Goal: Information Seeking & Learning: Learn about a topic

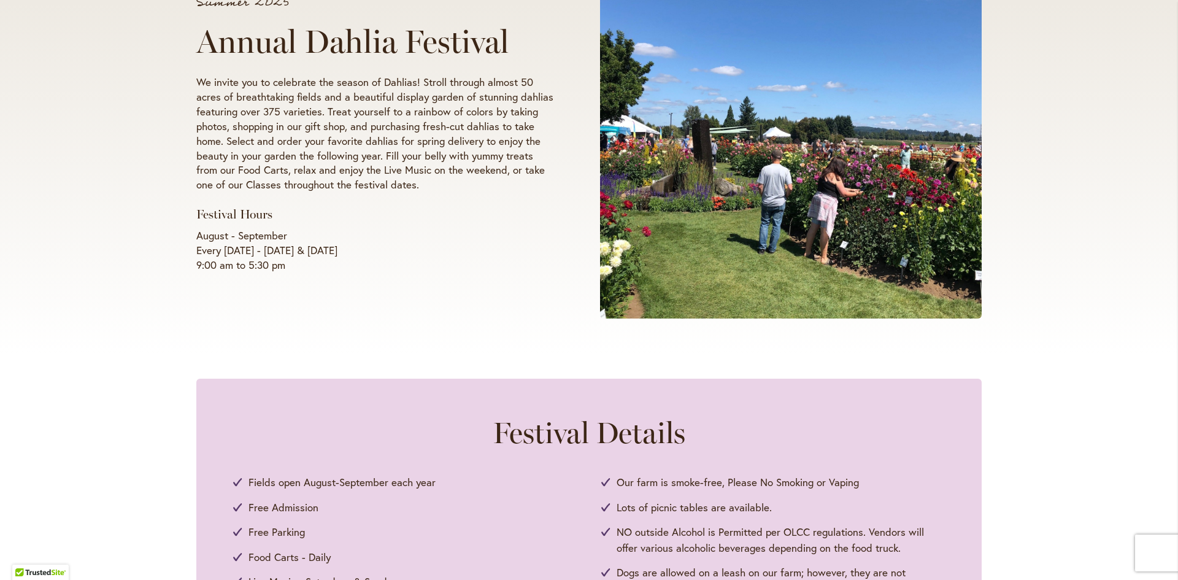
scroll to position [61, 0]
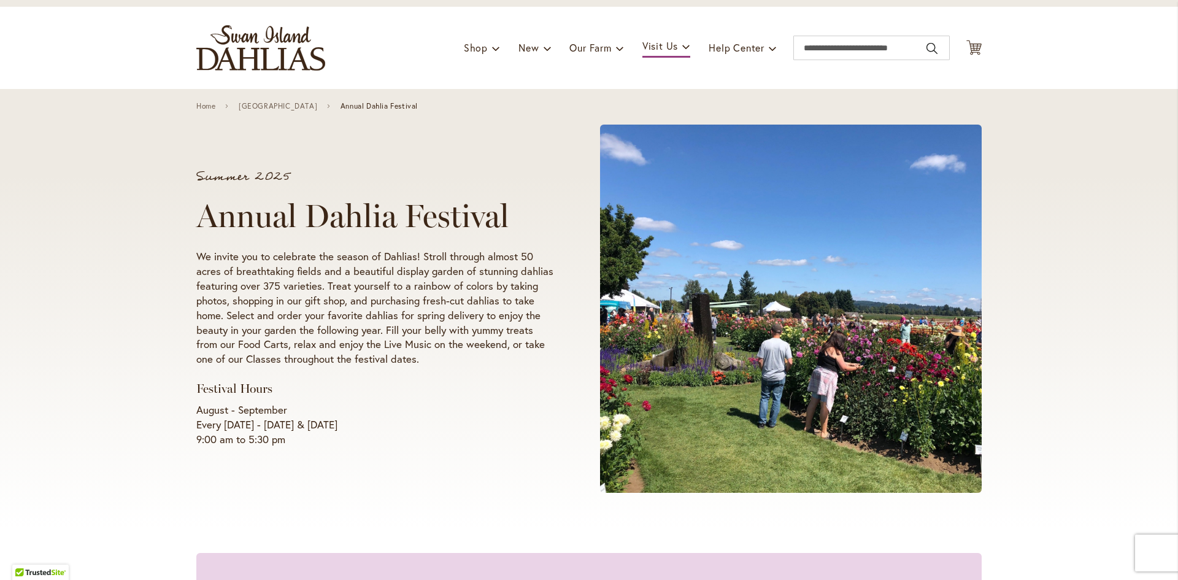
drag, startPoint x: 870, startPoint y: 307, endPoint x: 1077, endPoint y: 236, distance: 218.9
click at [1092, 225] on div "Summer 2025 Annual Dahlia Festival We invite you to celebrate the season of Dah…" at bounding box center [589, 308] width 1178 height 439
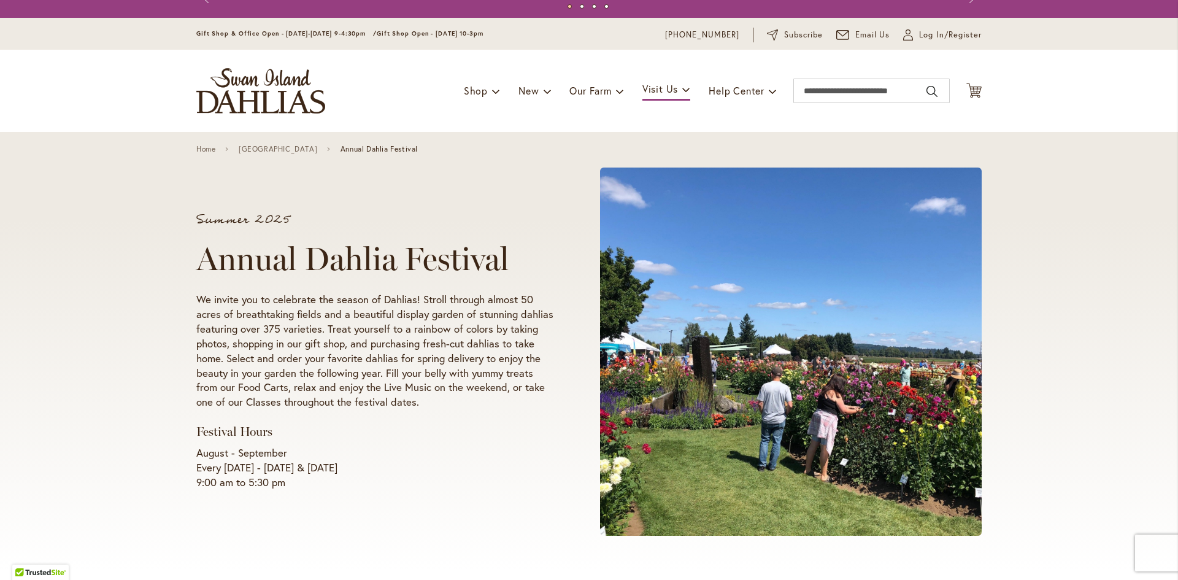
scroll to position [0, 0]
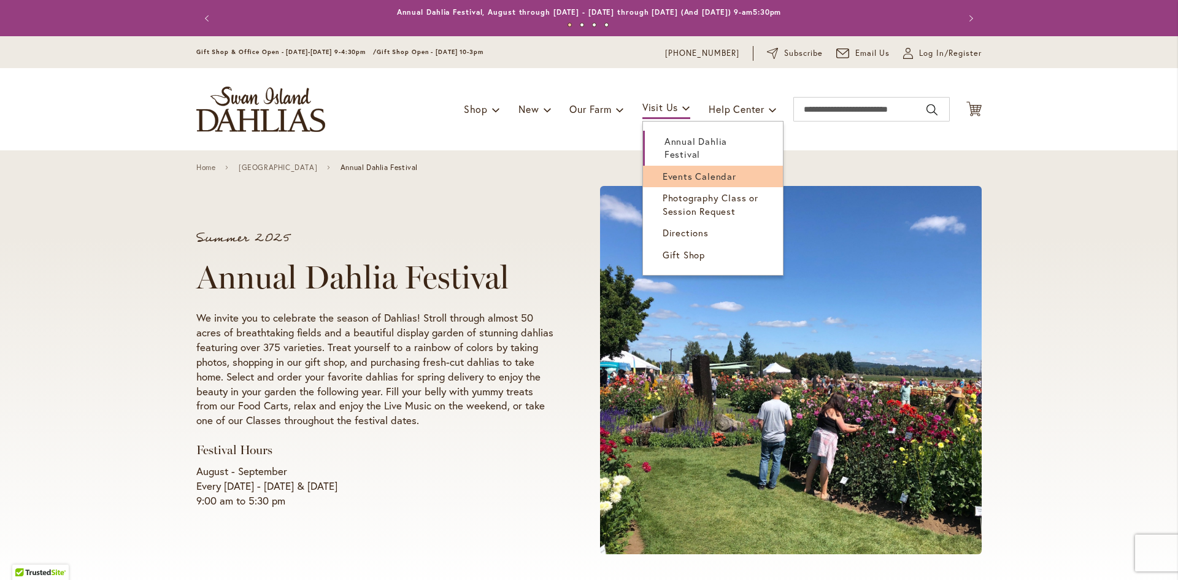
click at [684, 175] on span "Events Calendar" at bounding box center [700, 176] width 74 height 12
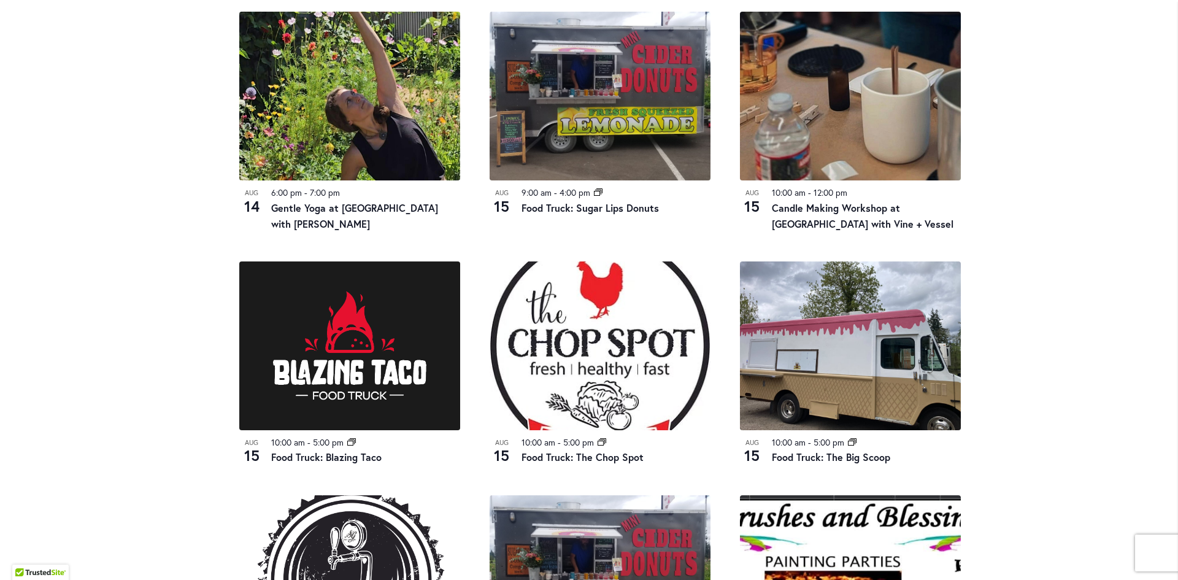
scroll to position [920, 0]
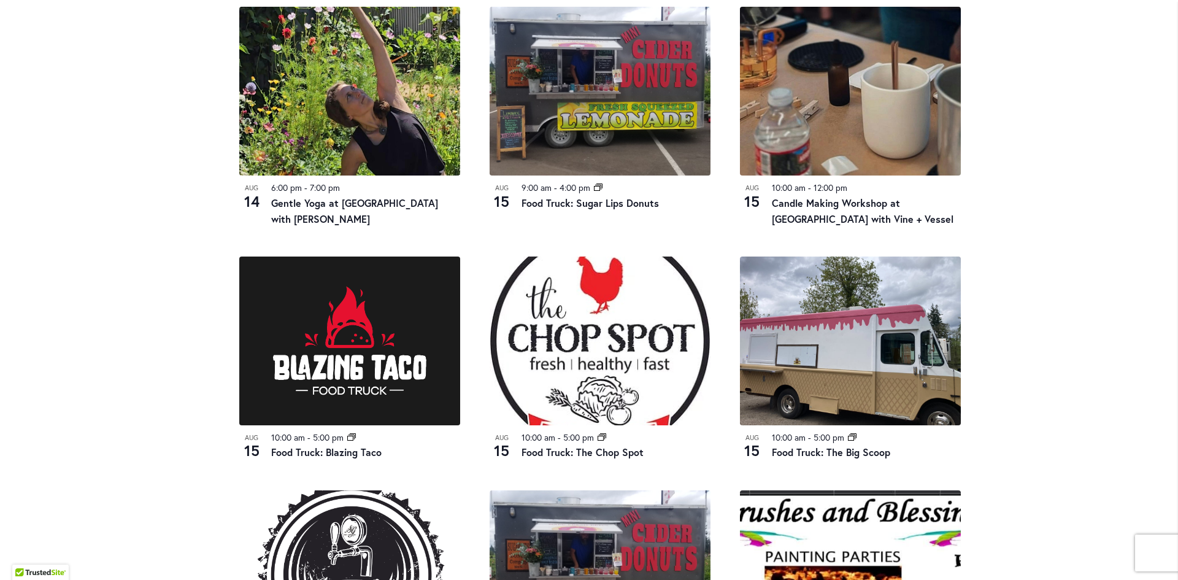
click at [1134, 344] on div "Skip to Content Gift Shop & Office Open - Monday-Friday 9-4:30pm / Gift Shop Op…" at bounding box center [589, 51] width 1178 height 1870
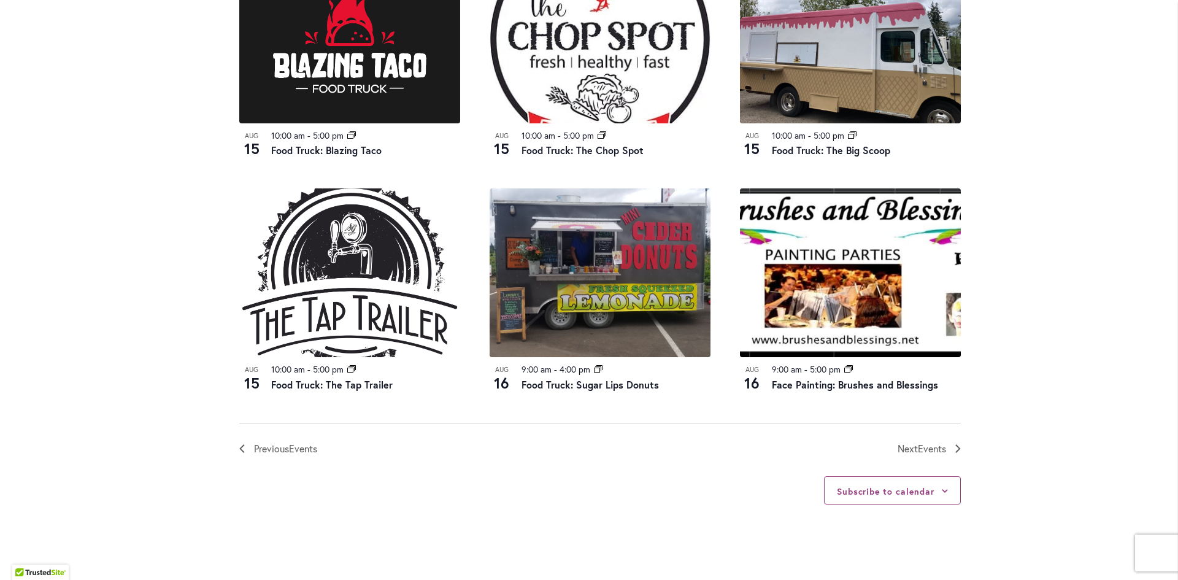
scroll to position [1227, 0]
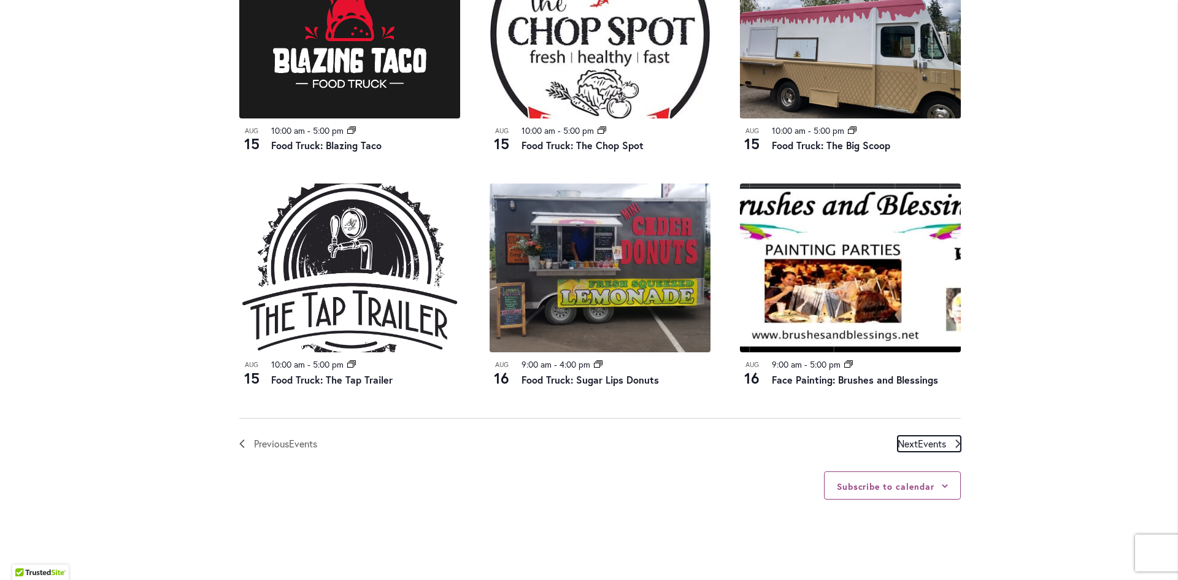
click at [907, 445] on span "Next Events" at bounding box center [922, 444] width 48 height 16
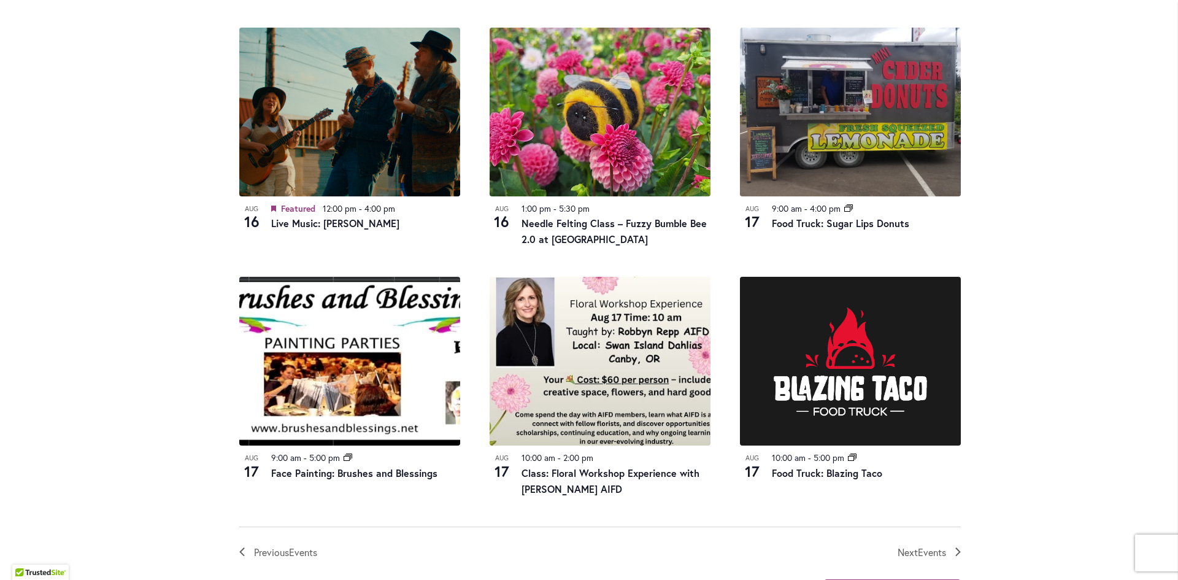
scroll to position [1157, 0]
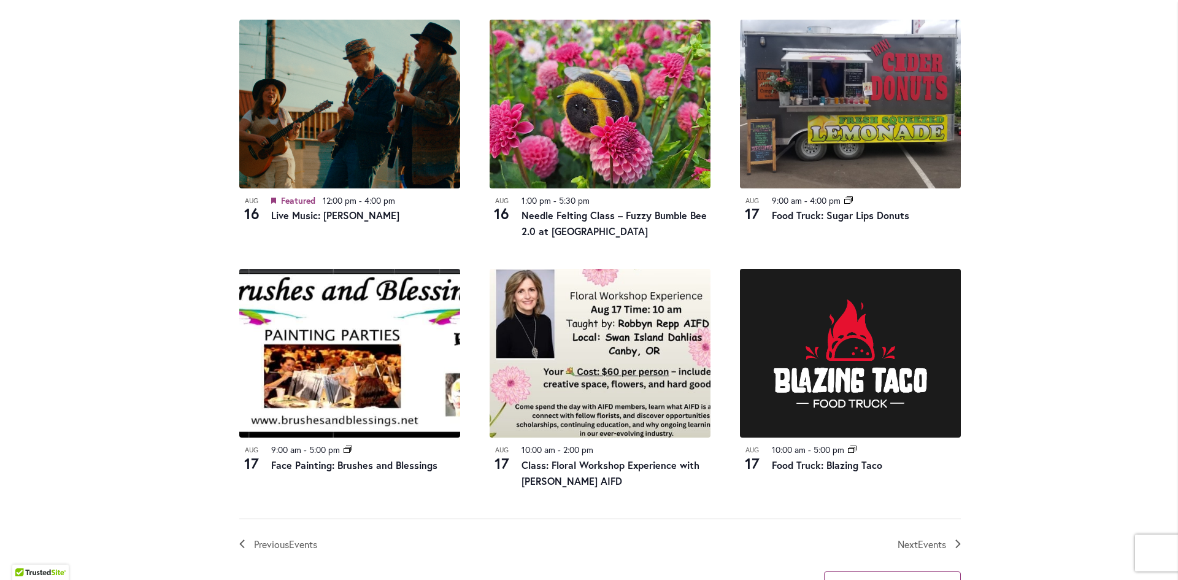
drag, startPoint x: 1018, startPoint y: 345, endPoint x: 1049, endPoint y: 381, distance: 47.9
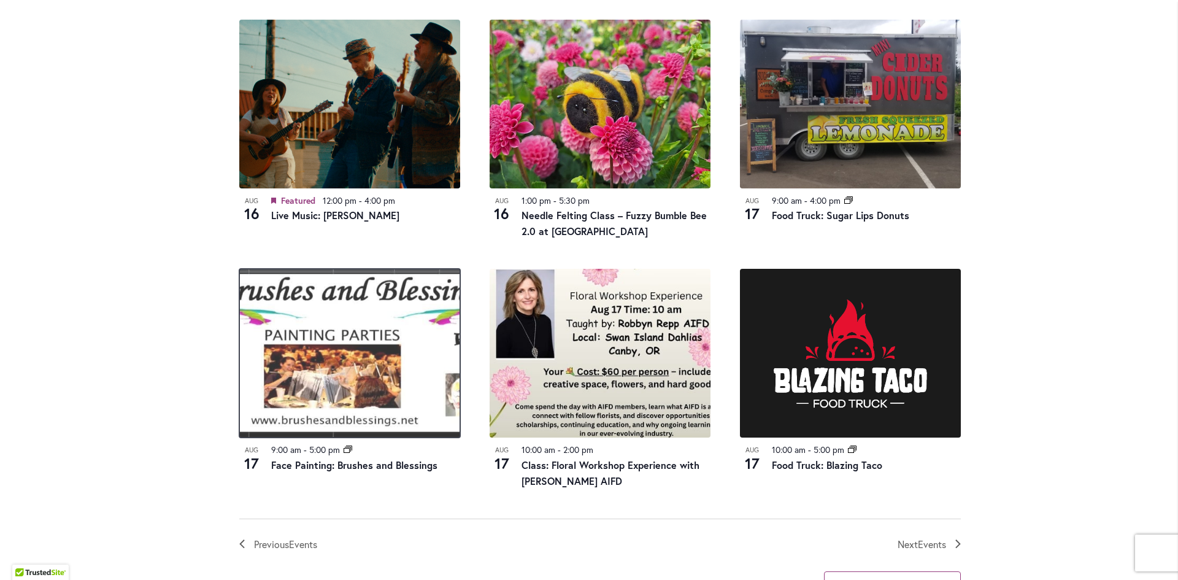
click at [323, 400] on img at bounding box center [349, 353] width 221 height 169
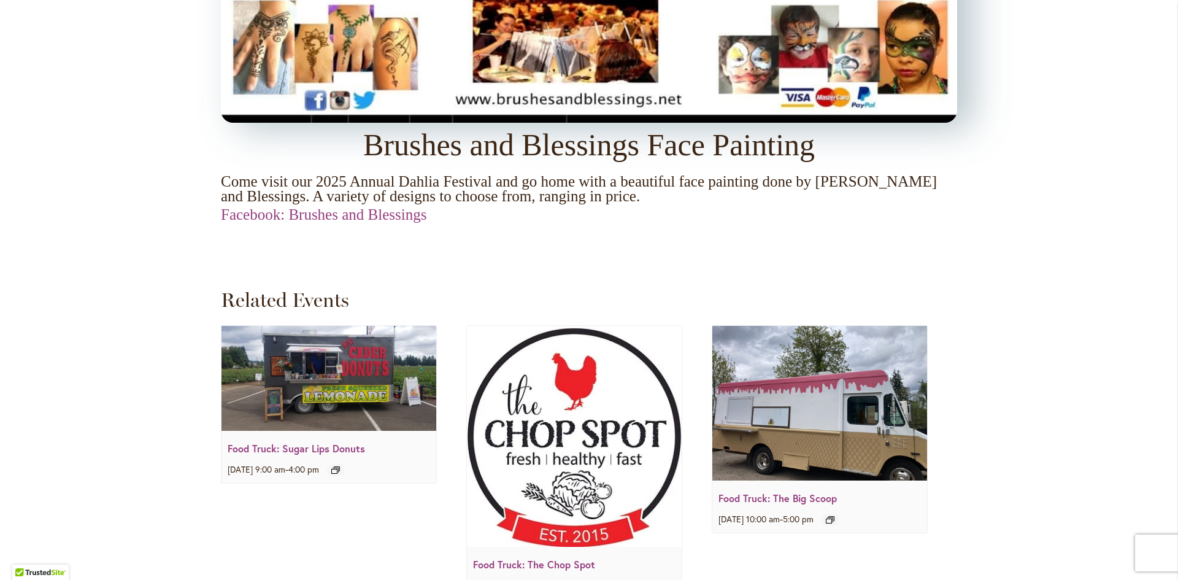
scroll to position [1227, 0]
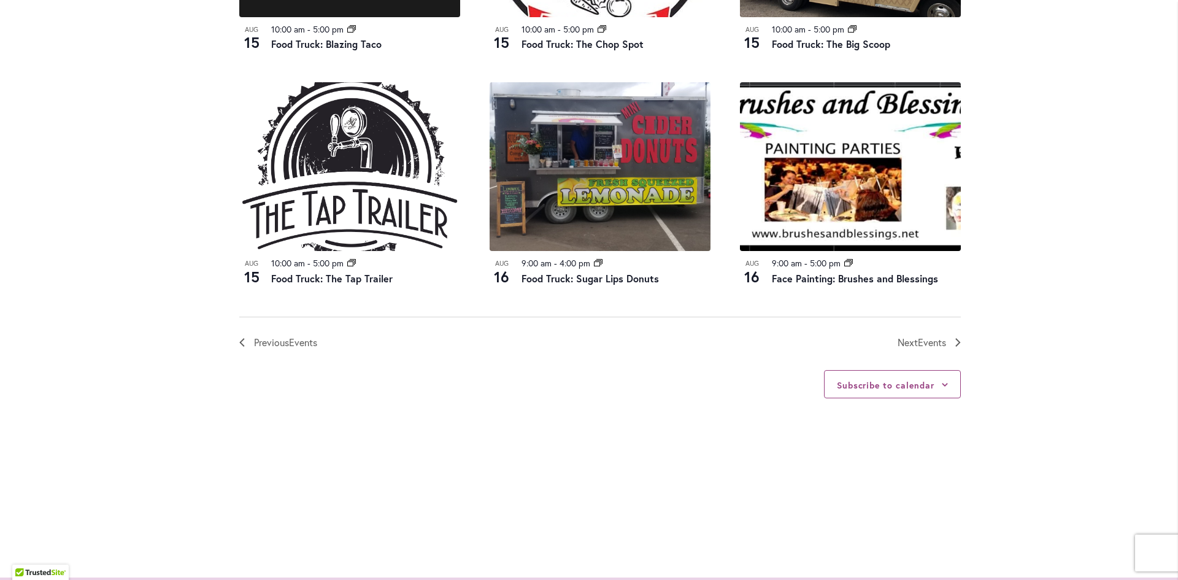
scroll to position [1350, 0]
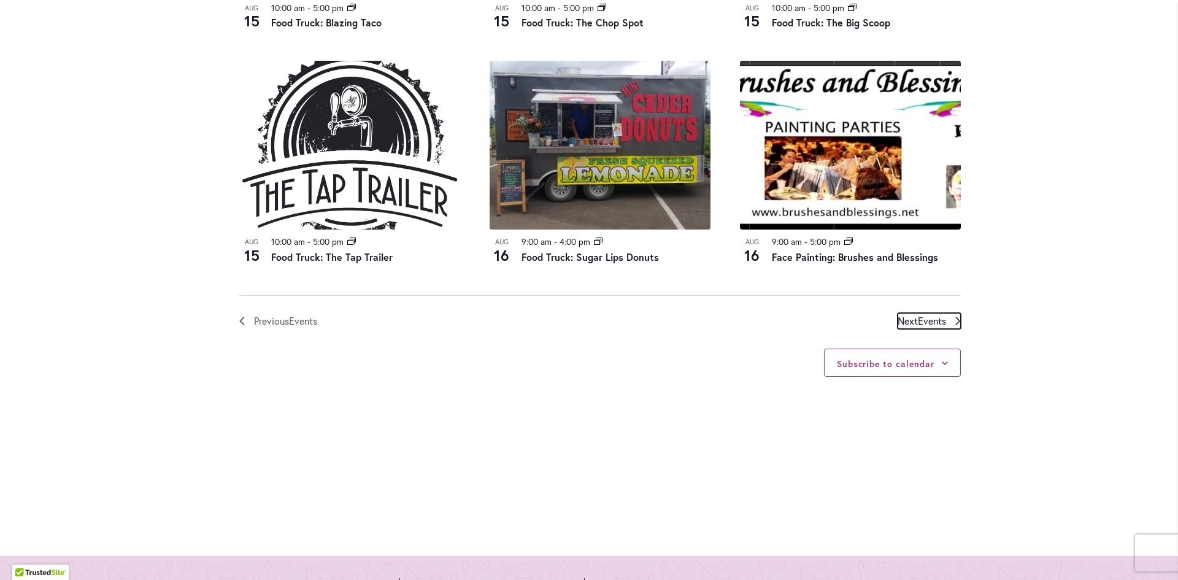
click at [924, 324] on span "Events" at bounding box center [932, 320] width 28 height 13
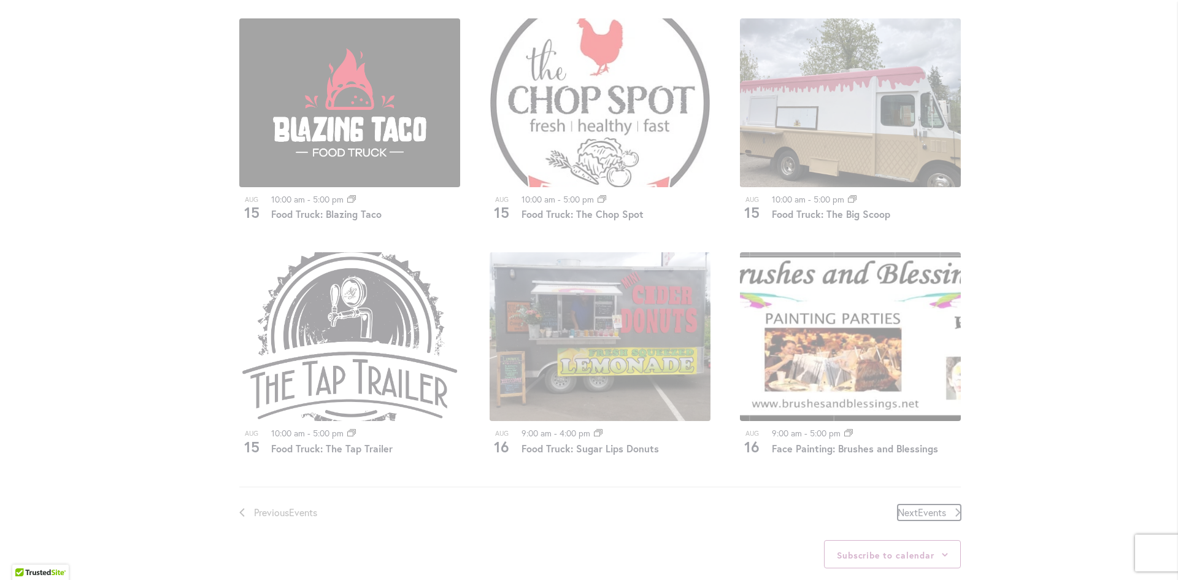
scroll to position [1157, 0]
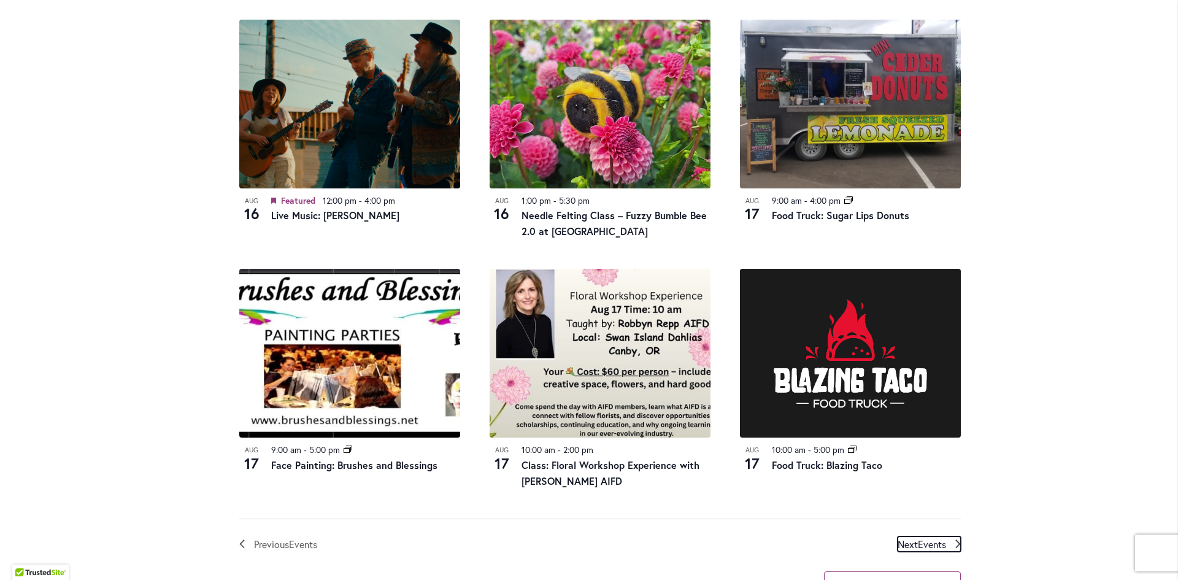
click at [938, 545] on span "Events" at bounding box center [932, 544] width 28 height 13
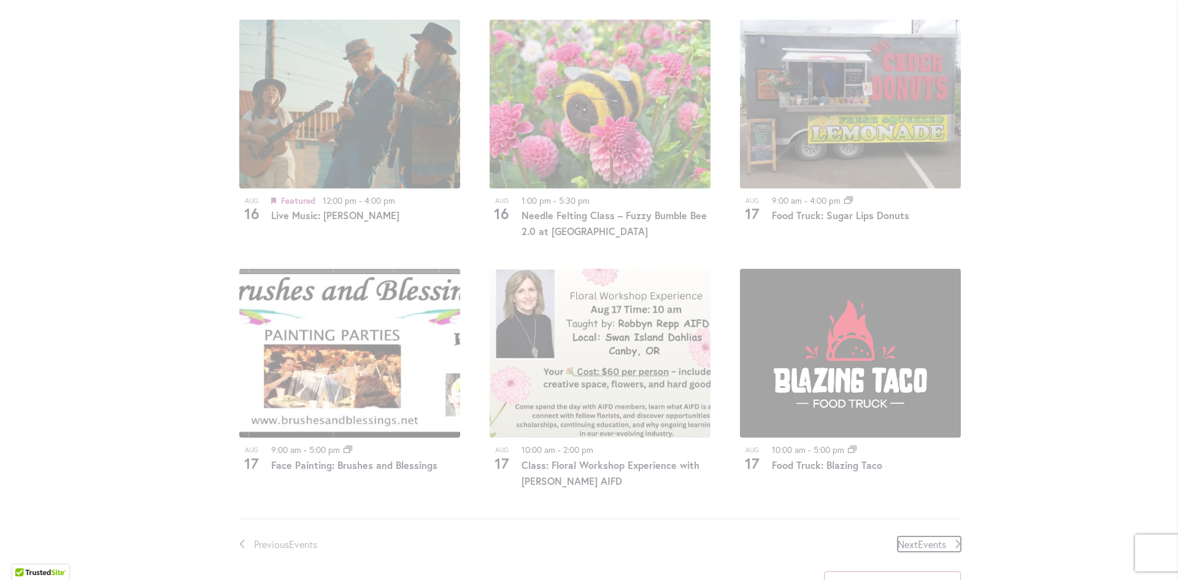
scroll to position [605, 0]
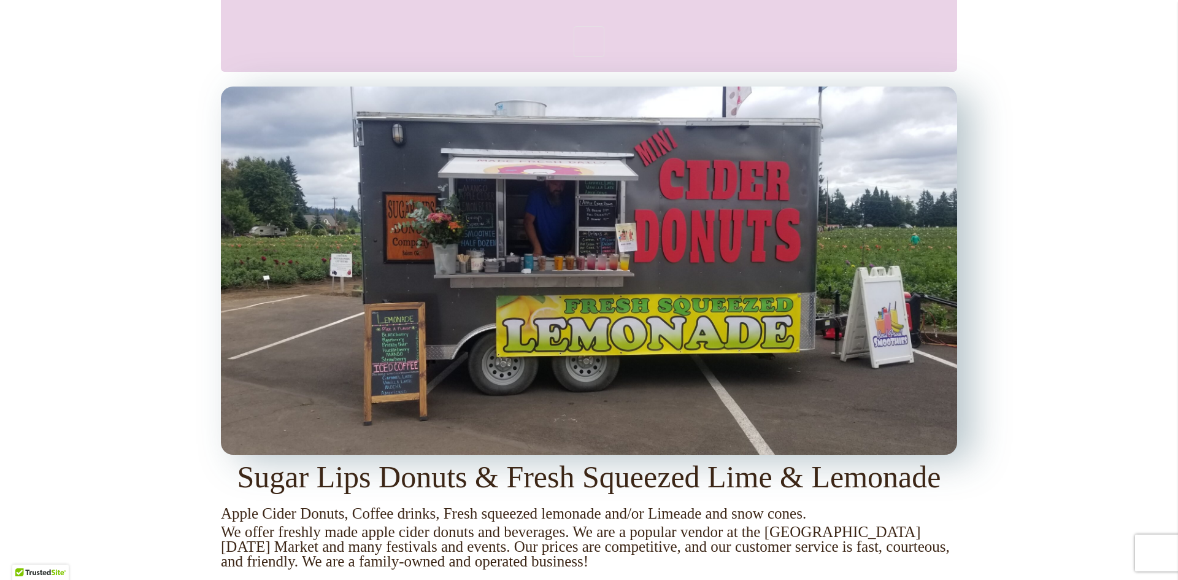
scroll to position [1043, 0]
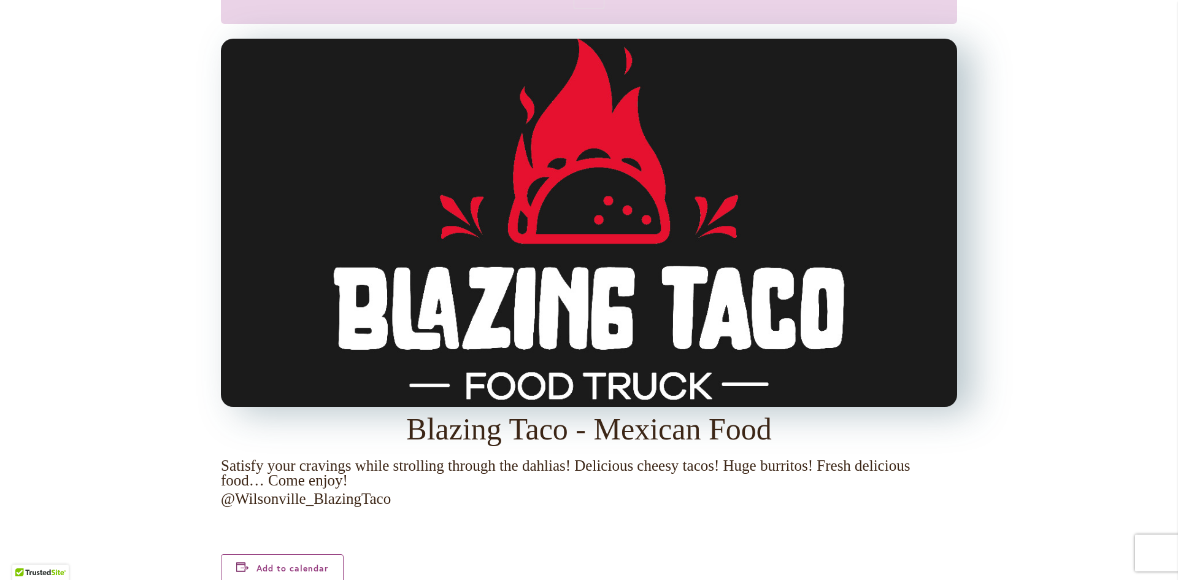
scroll to position [1227, 0]
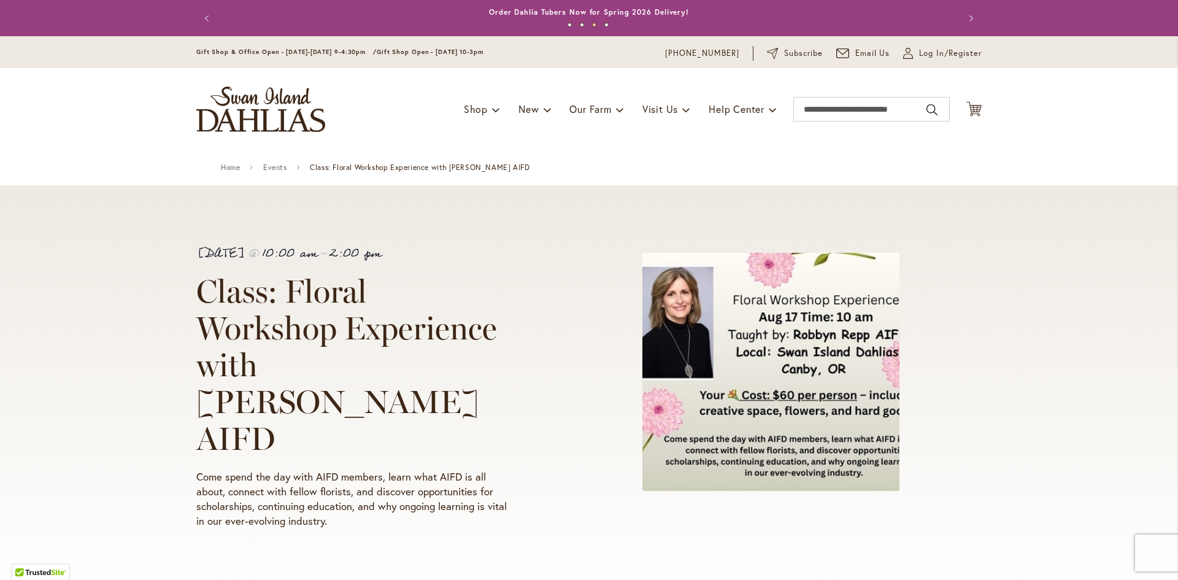
drag, startPoint x: 502, startPoint y: 230, endPoint x: 1144, endPoint y: 308, distance: 646.6
click at [1144, 308] on div "August 17 @ 10:00 am - 2:00 pm Class: Floral Workshop Experience with Robbyn Re…" at bounding box center [589, 387] width 1178 height 404
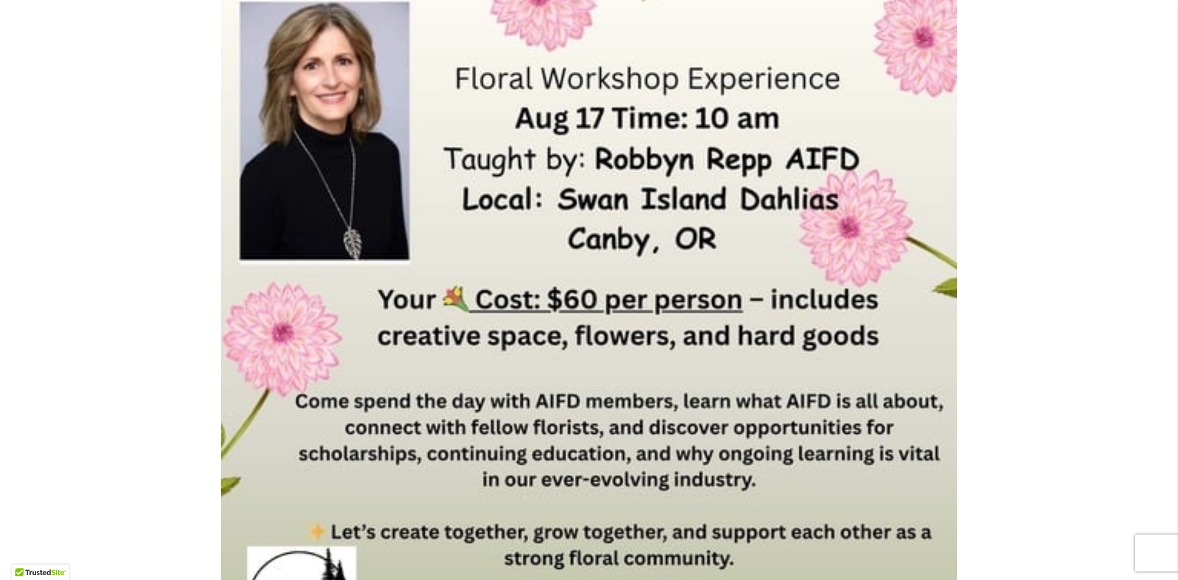
scroll to position [982, 0]
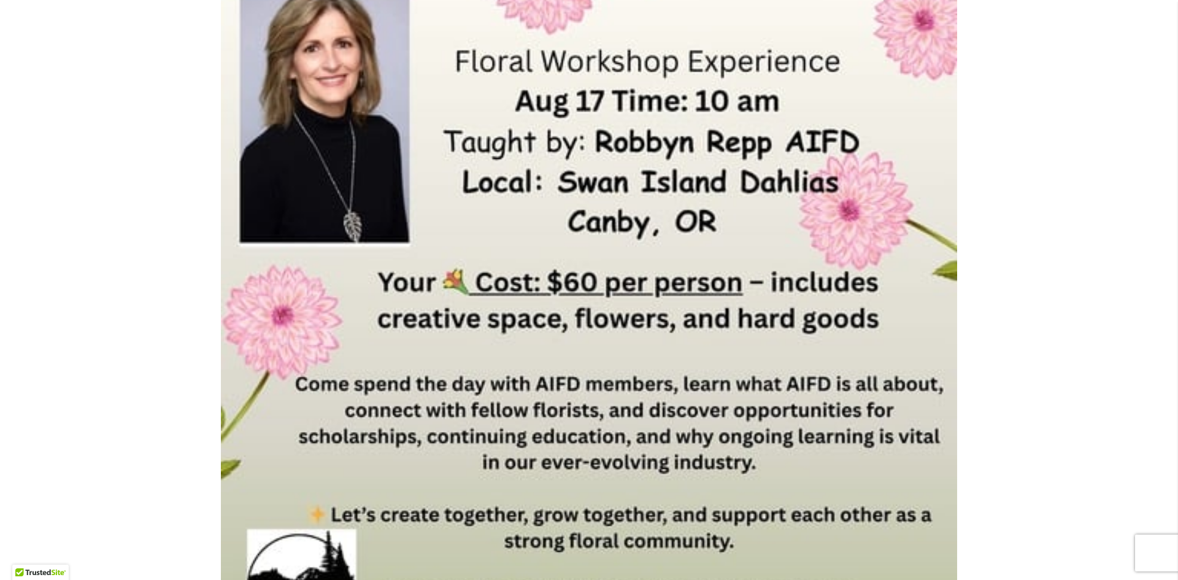
drag, startPoint x: 143, startPoint y: 418, endPoint x: 136, endPoint y: 517, distance: 99.0
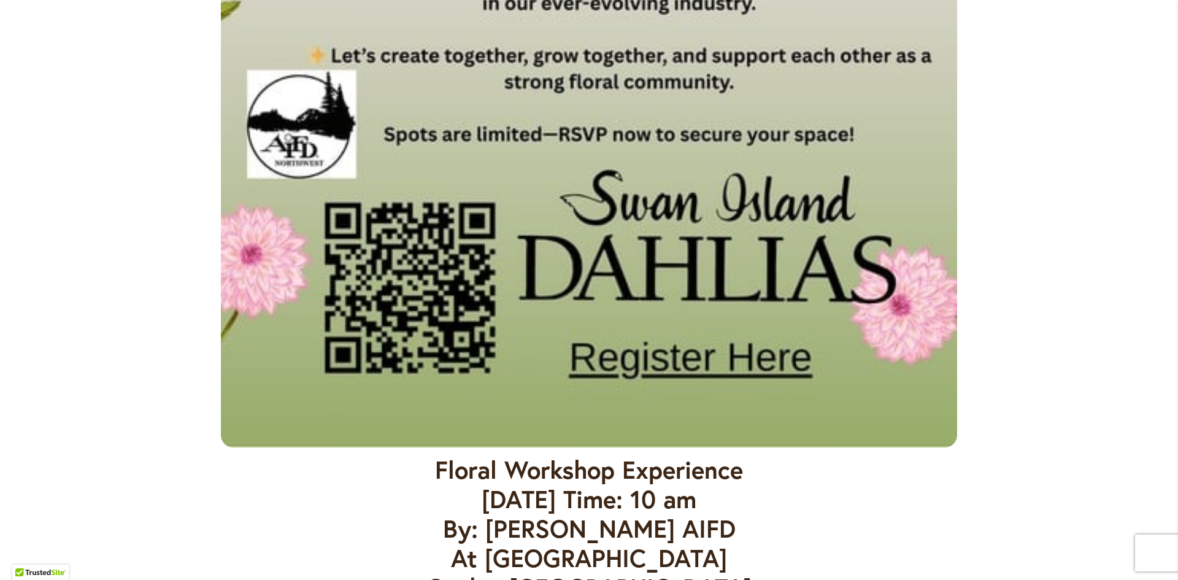
scroll to position [1534, 0]
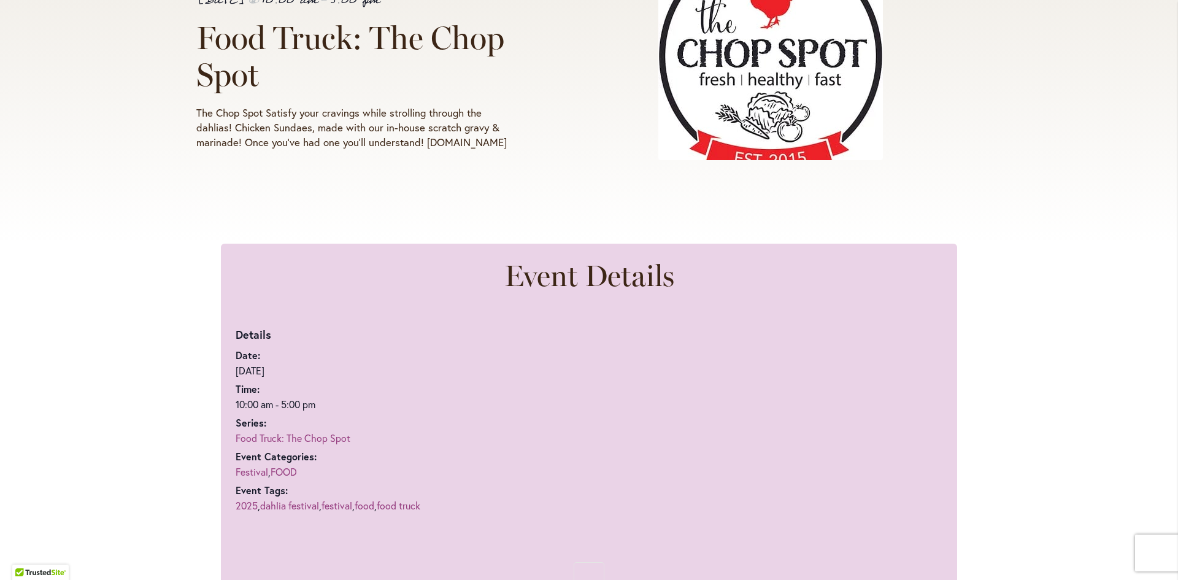
scroll to position [491, 0]
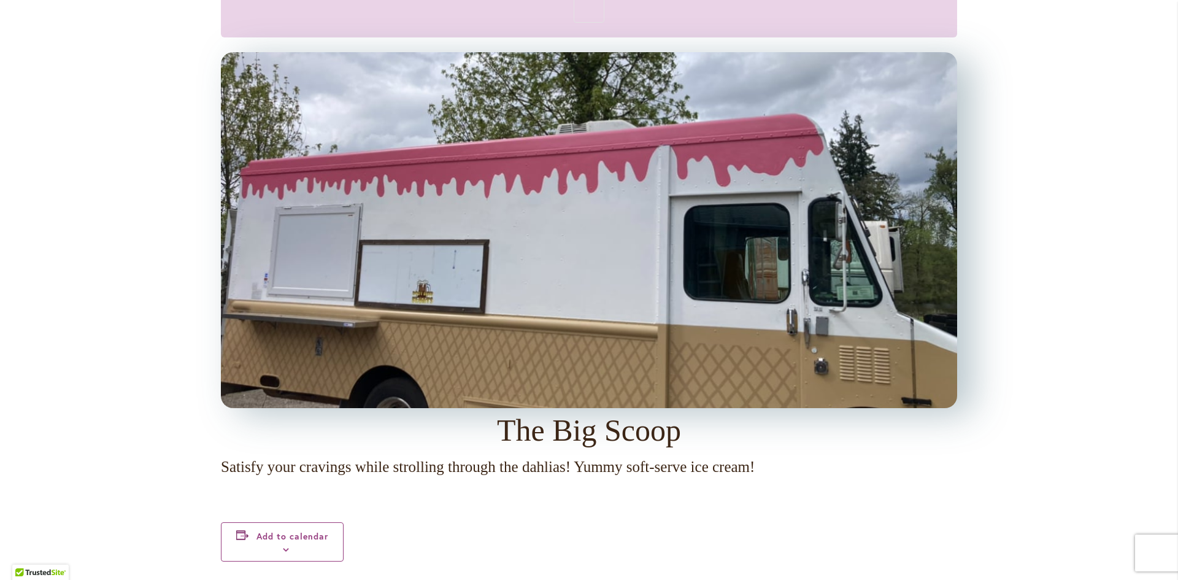
scroll to position [1166, 0]
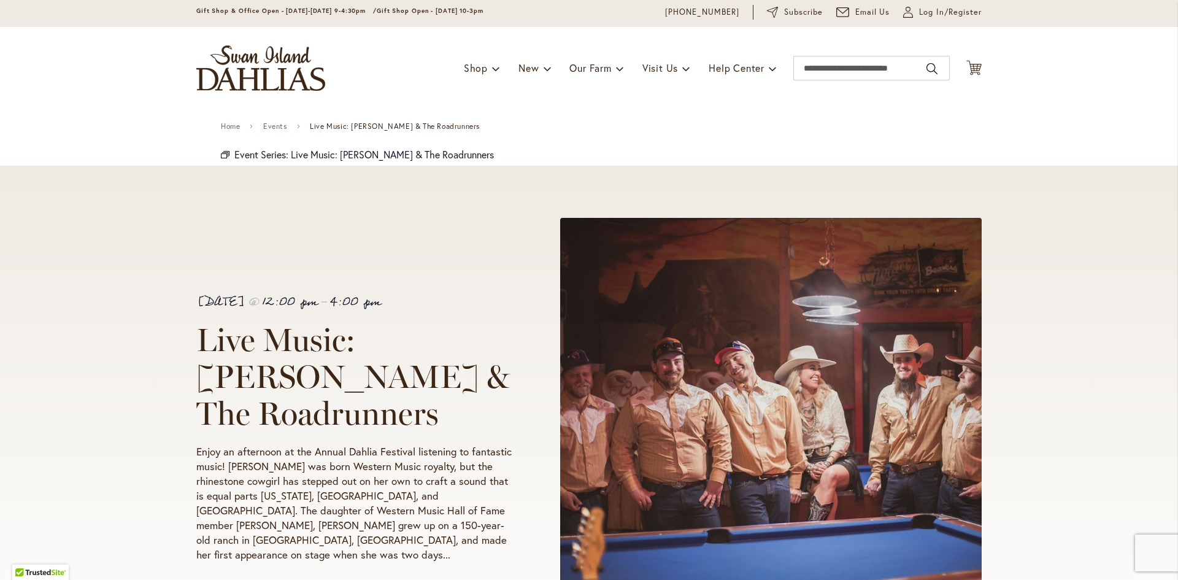
scroll to position [61, 0]
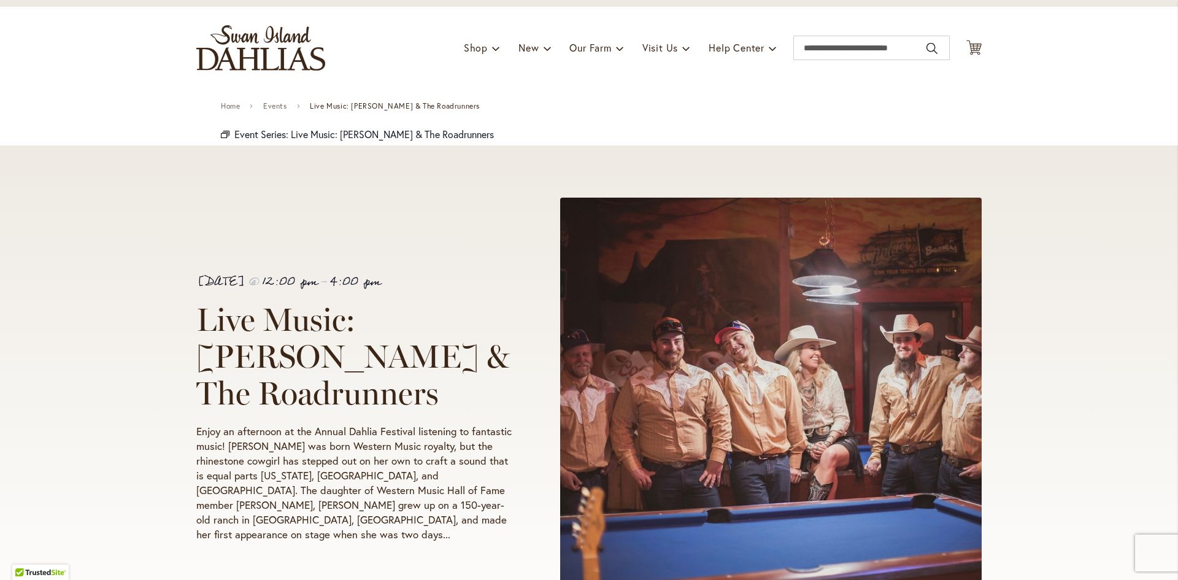
drag, startPoint x: 545, startPoint y: 226, endPoint x: 540, endPoint y: 231, distance: 7.4
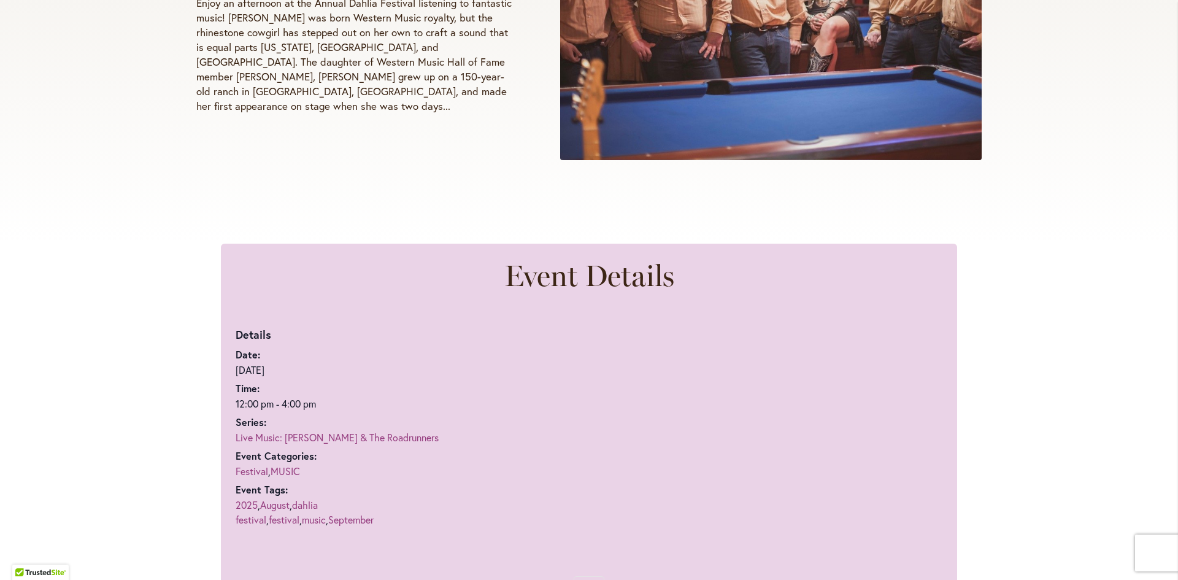
scroll to position [491, 0]
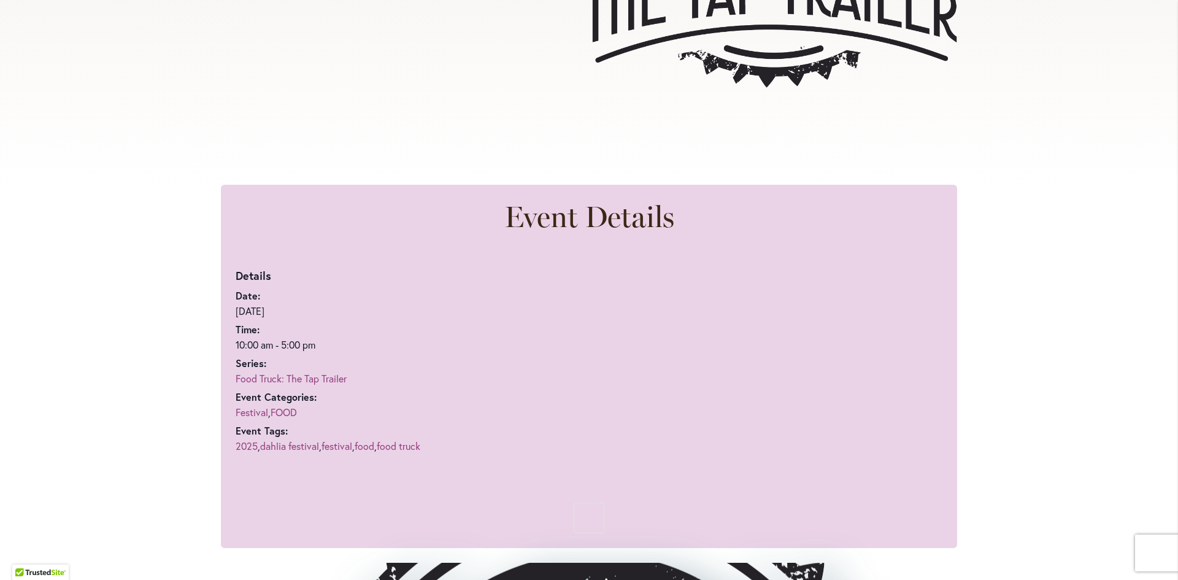
scroll to position [552, 0]
